Goal: Task Accomplishment & Management: Complete application form

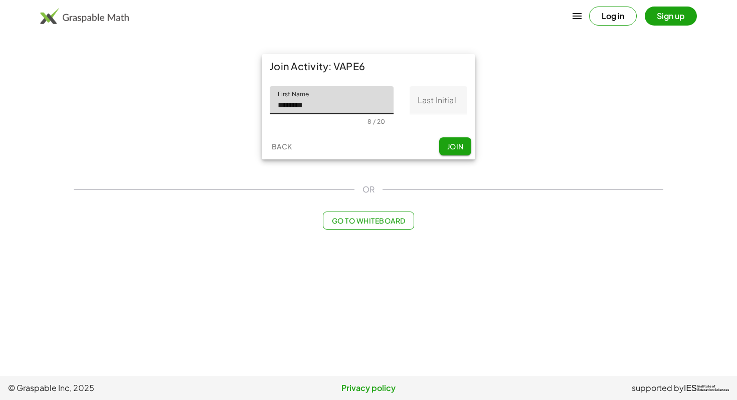
type input "********"
click at [428, 102] on input "Last Initial" at bounding box center [439, 100] width 58 height 28
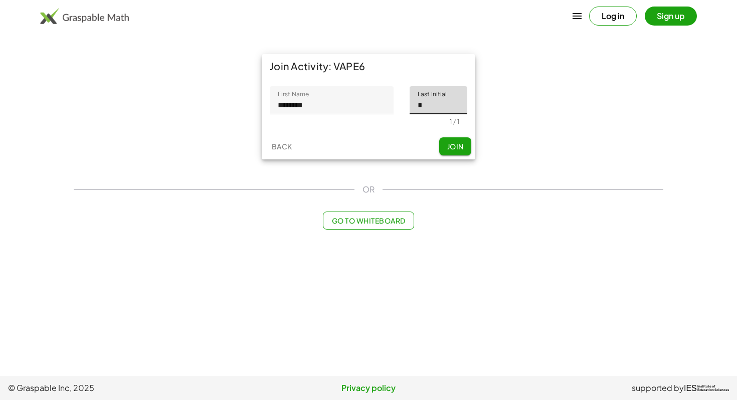
type input "*"
click at [455, 148] on span "Join" at bounding box center [455, 146] width 17 height 9
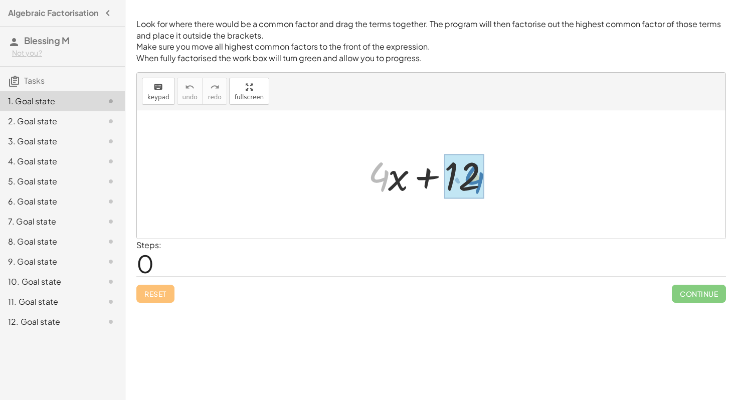
drag, startPoint x: 382, startPoint y: 177, endPoint x: 480, endPoint y: 179, distance: 97.8
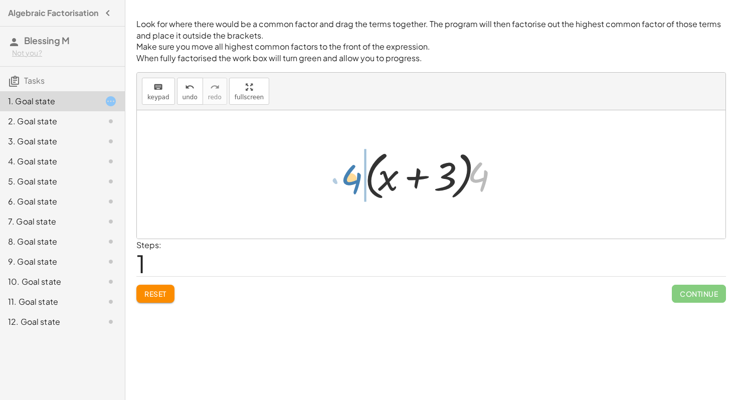
drag, startPoint x: 480, startPoint y: 179, endPoint x: 353, endPoint y: 181, distance: 126.4
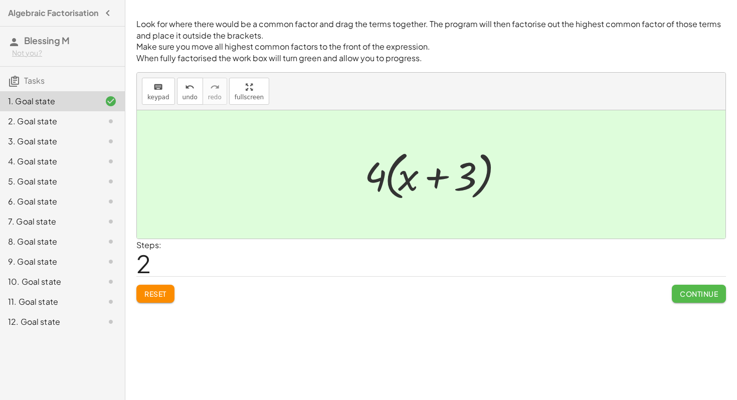
click at [719, 292] on button "Continue" at bounding box center [699, 294] width 54 height 18
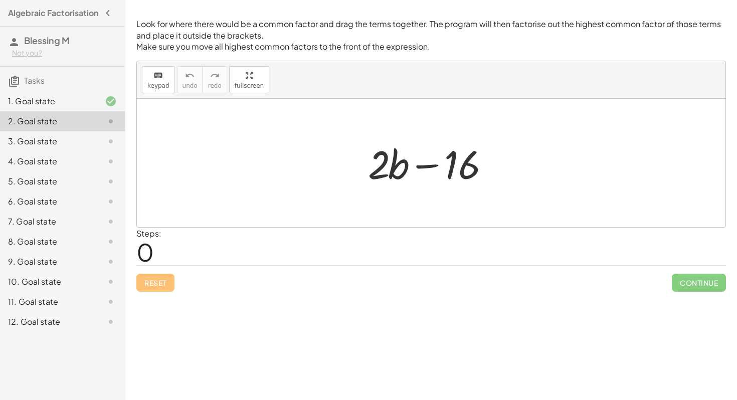
click at [378, 171] on div at bounding box center [435, 163] width 144 height 52
drag, startPoint x: 453, startPoint y: 171, endPoint x: 365, endPoint y: 172, distance: 88.8
click at [365, 172] on div at bounding box center [435, 163] width 144 height 52
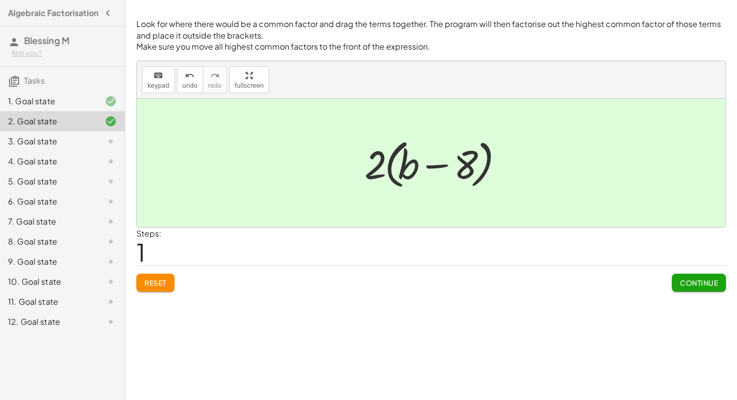
click at [74, 146] on div "3. Goal state" at bounding box center [48, 141] width 81 height 12
